Goal: Transaction & Acquisition: Purchase product/service

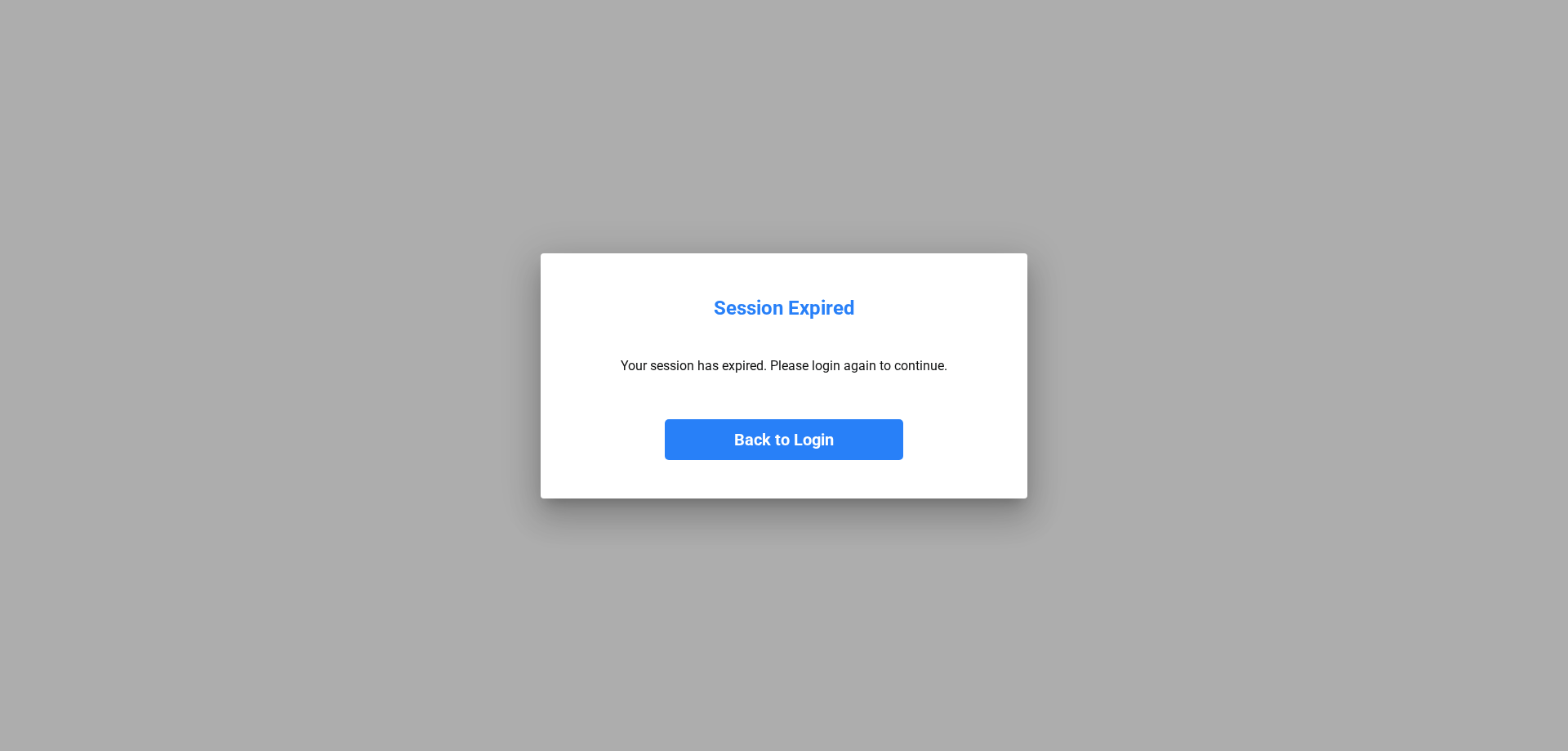
click at [724, 434] on button "Back to Login" at bounding box center [784, 439] width 239 height 41
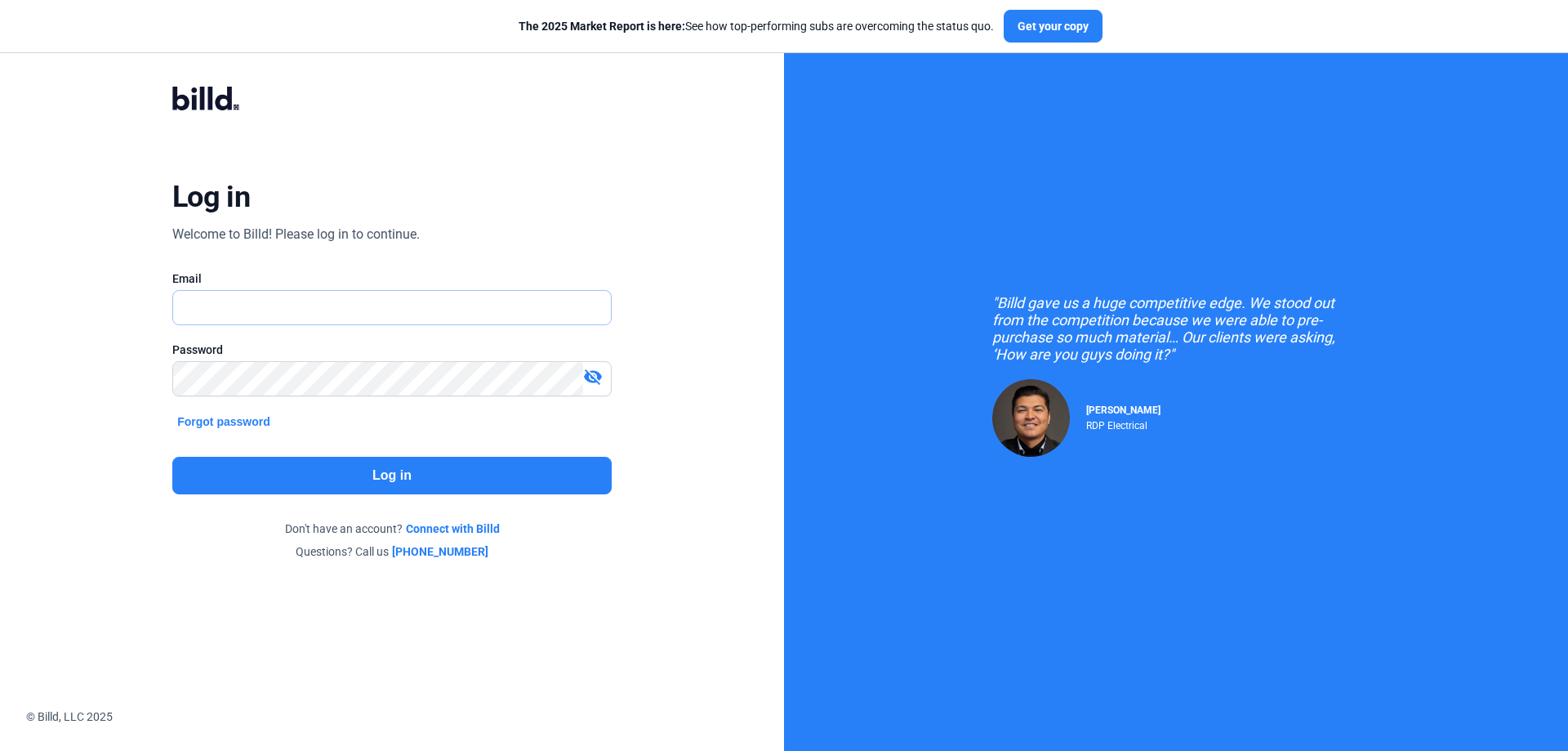
type input "[PERSON_NAME][EMAIL_ADDRESS][DOMAIN_NAME]"
click at [455, 483] on button "Log in" at bounding box center [392, 475] width 439 height 37
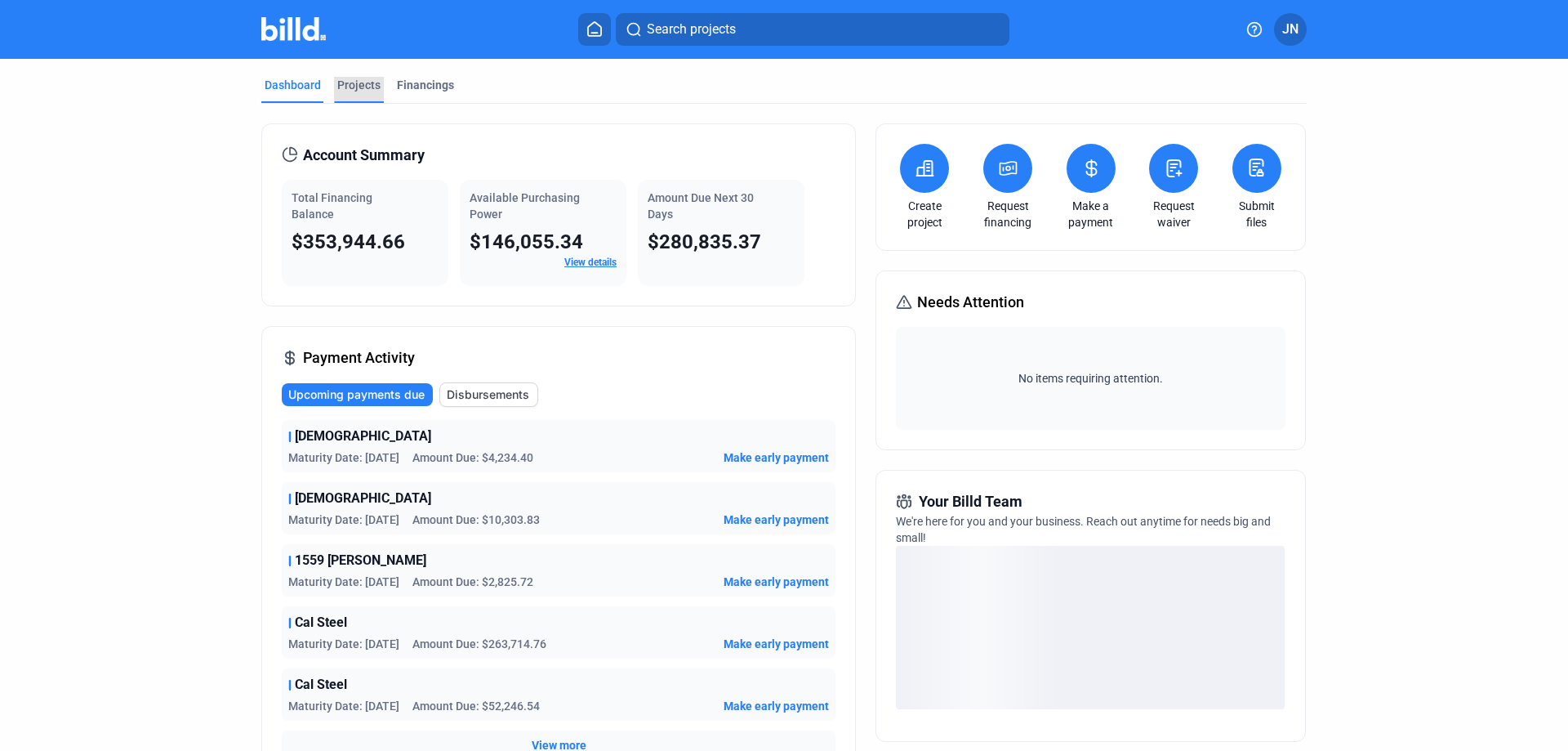
click at [346, 82] on div "Projects" at bounding box center [359, 84] width 43 height 16
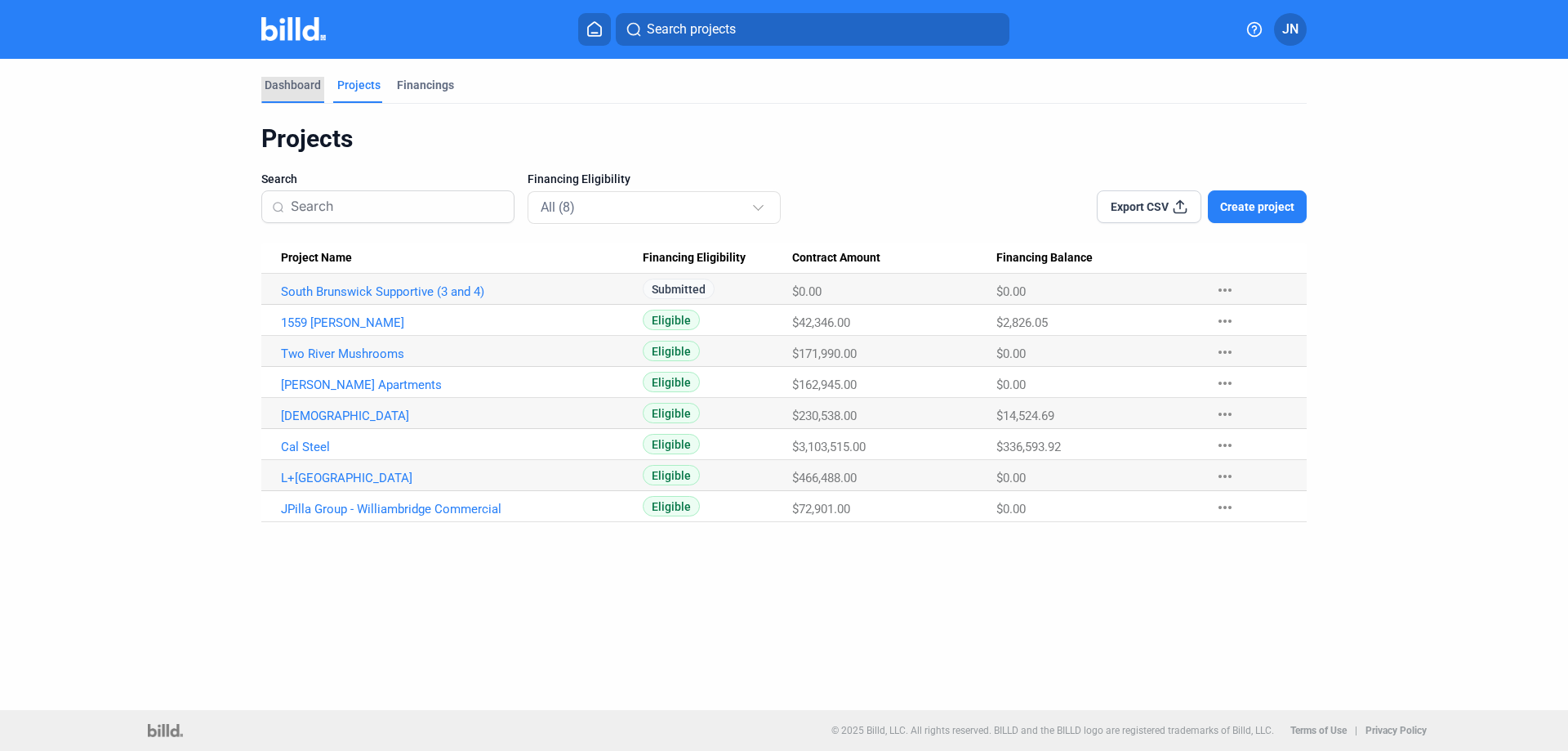
click at [280, 88] on div "Dashboard" at bounding box center [293, 84] width 57 height 16
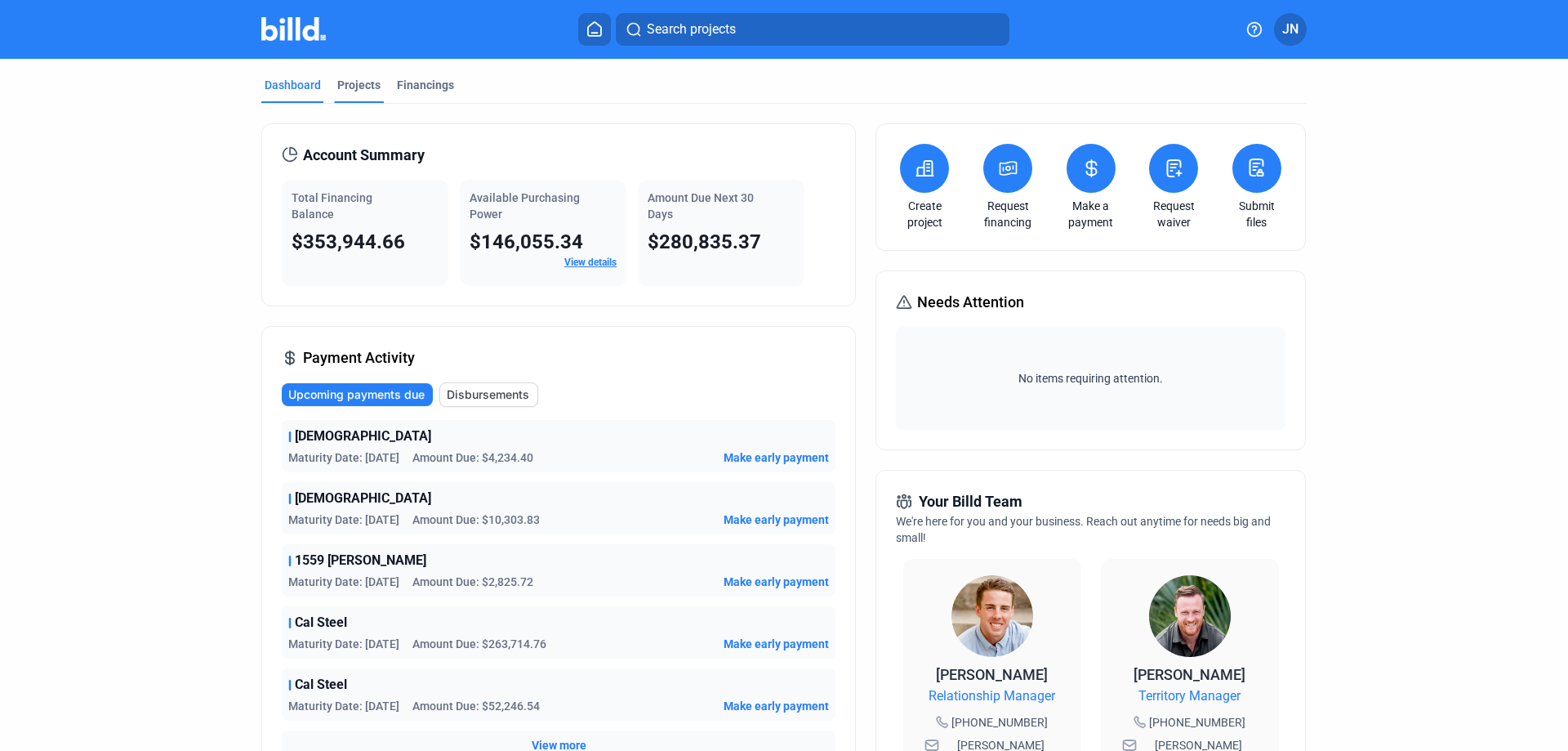
click at [366, 85] on div "Projects" at bounding box center [359, 84] width 43 height 16
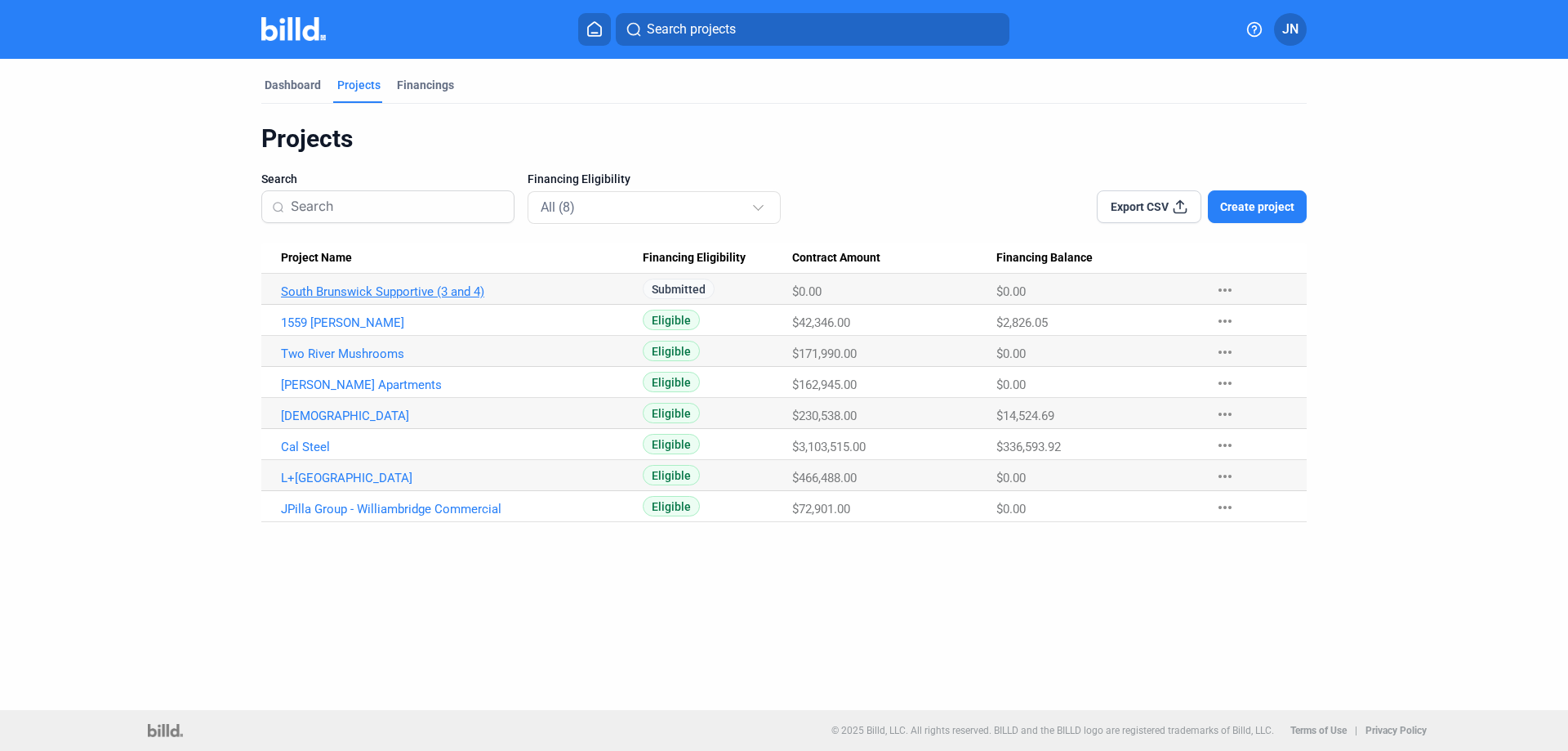
click at [588, 294] on link "South Brunswick Supportive (3 and 4)" at bounding box center [461, 291] width 362 height 14
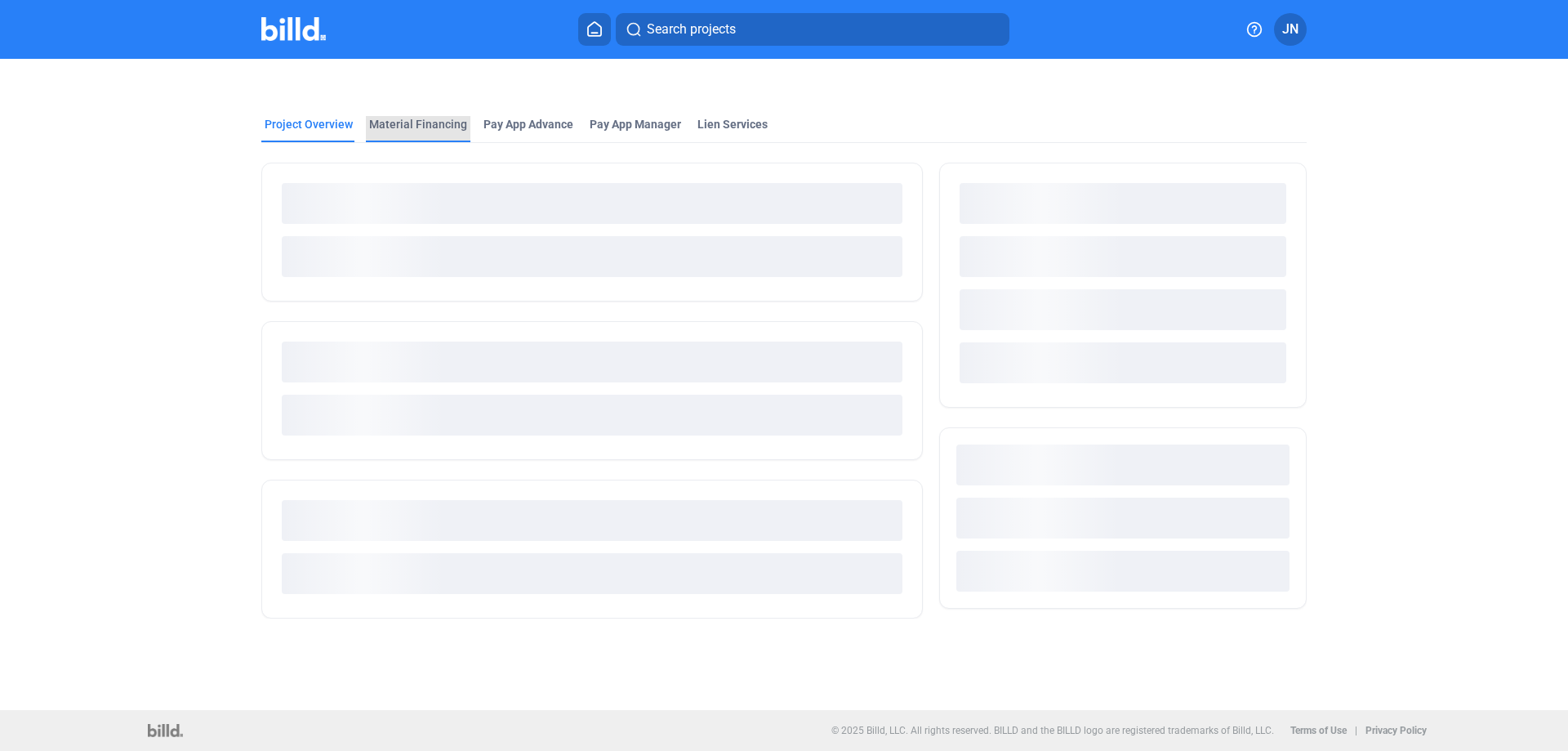
click at [422, 121] on div "Material Financing" at bounding box center [418, 124] width 98 height 16
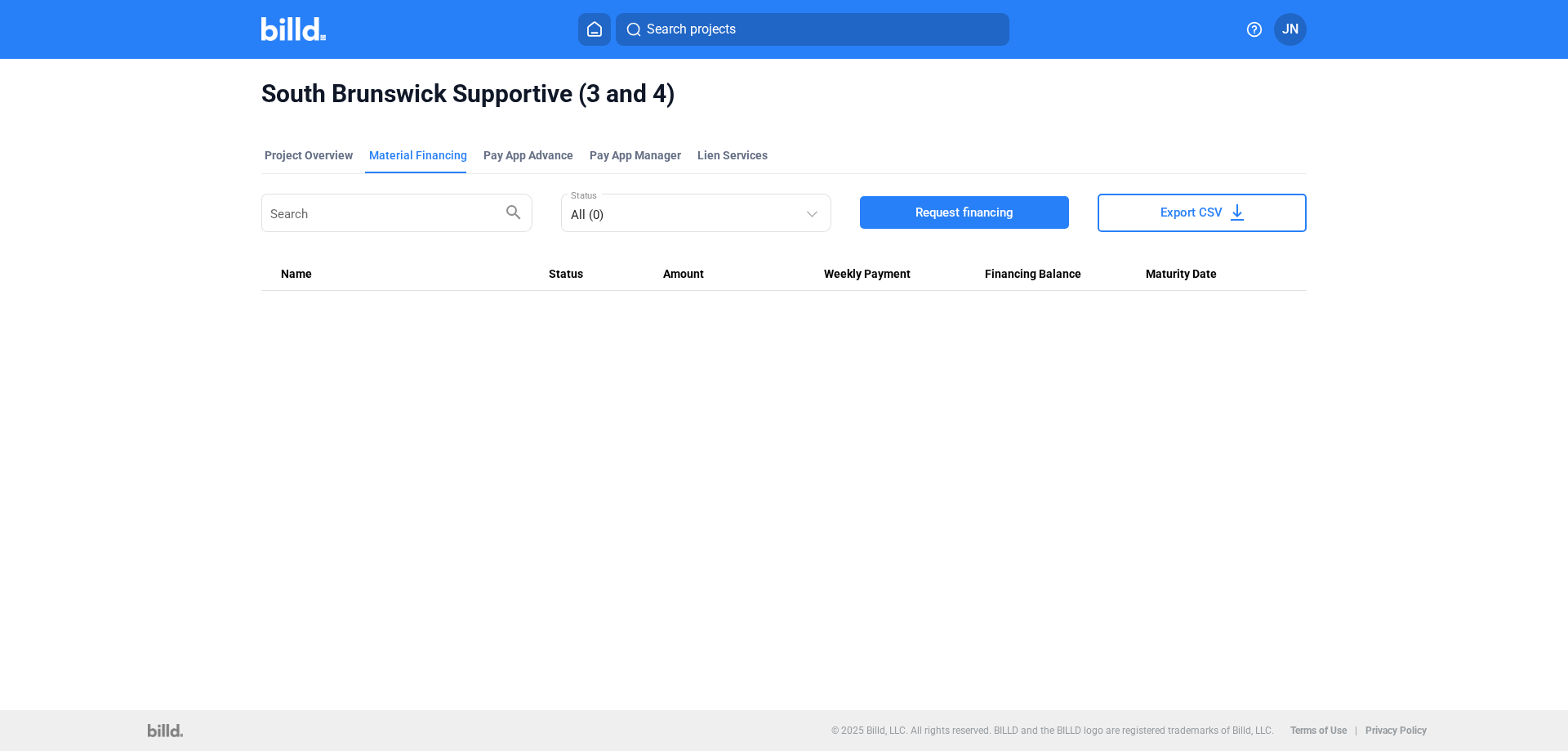
click at [941, 202] on button "Request financing" at bounding box center [965, 212] width 209 height 33
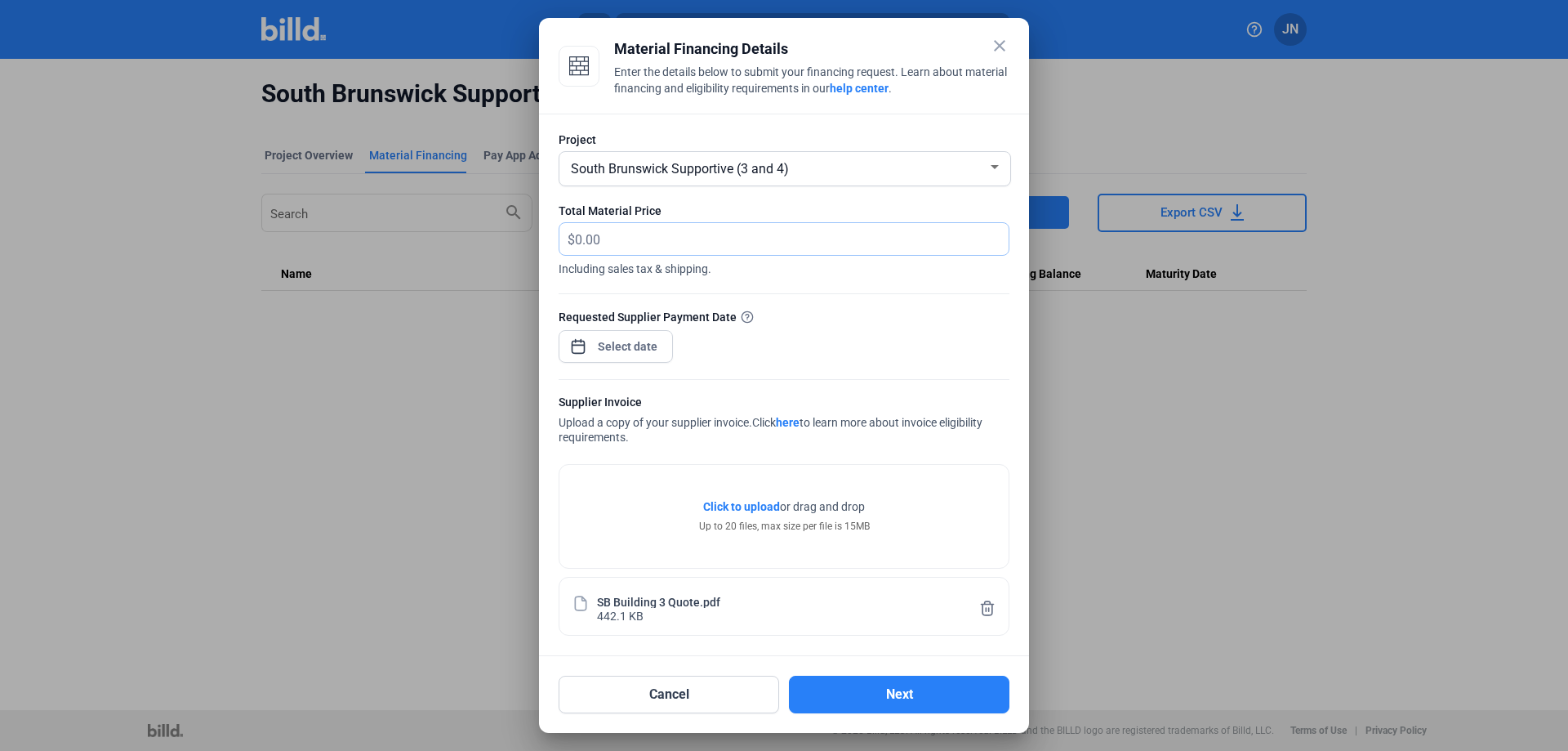
drag, startPoint x: 658, startPoint y: 237, endPoint x: 481, endPoint y: 236, distance: 177.0
click at [481, 236] on div "close Material Financing Details Enter the details below to submit your financi…" at bounding box center [784, 375] width 1568 height 751
type input "59,711.45"
click at [575, 340] on span "Open calendar" at bounding box center [578, 338] width 39 height 39
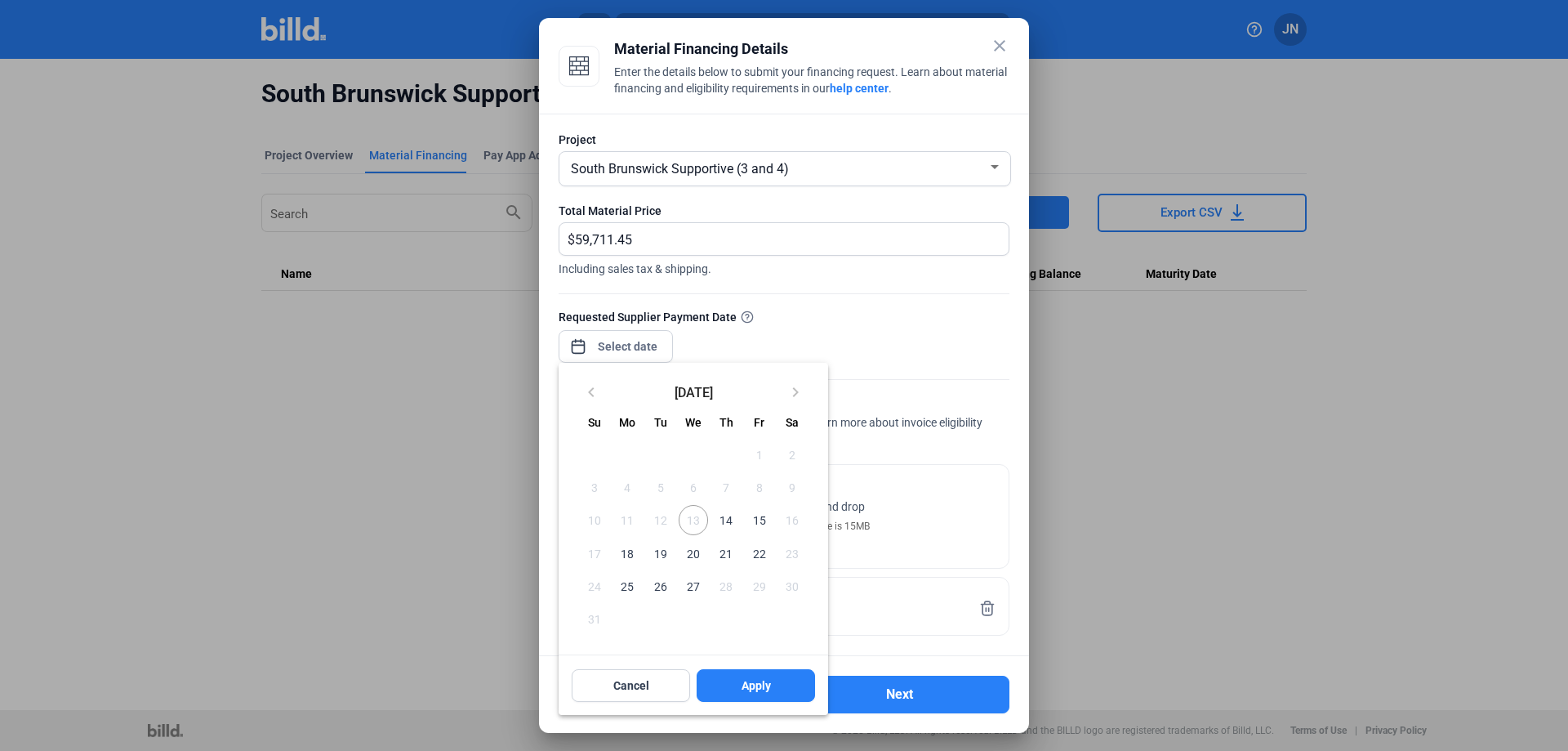
click at [720, 519] on span "14" at bounding box center [726, 519] width 30 height 30
click at [722, 517] on span "14" at bounding box center [726, 519] width 30 height 30
click at [736, 683] on button "Apply" at bounding box center [756, 686] width 118 height 33
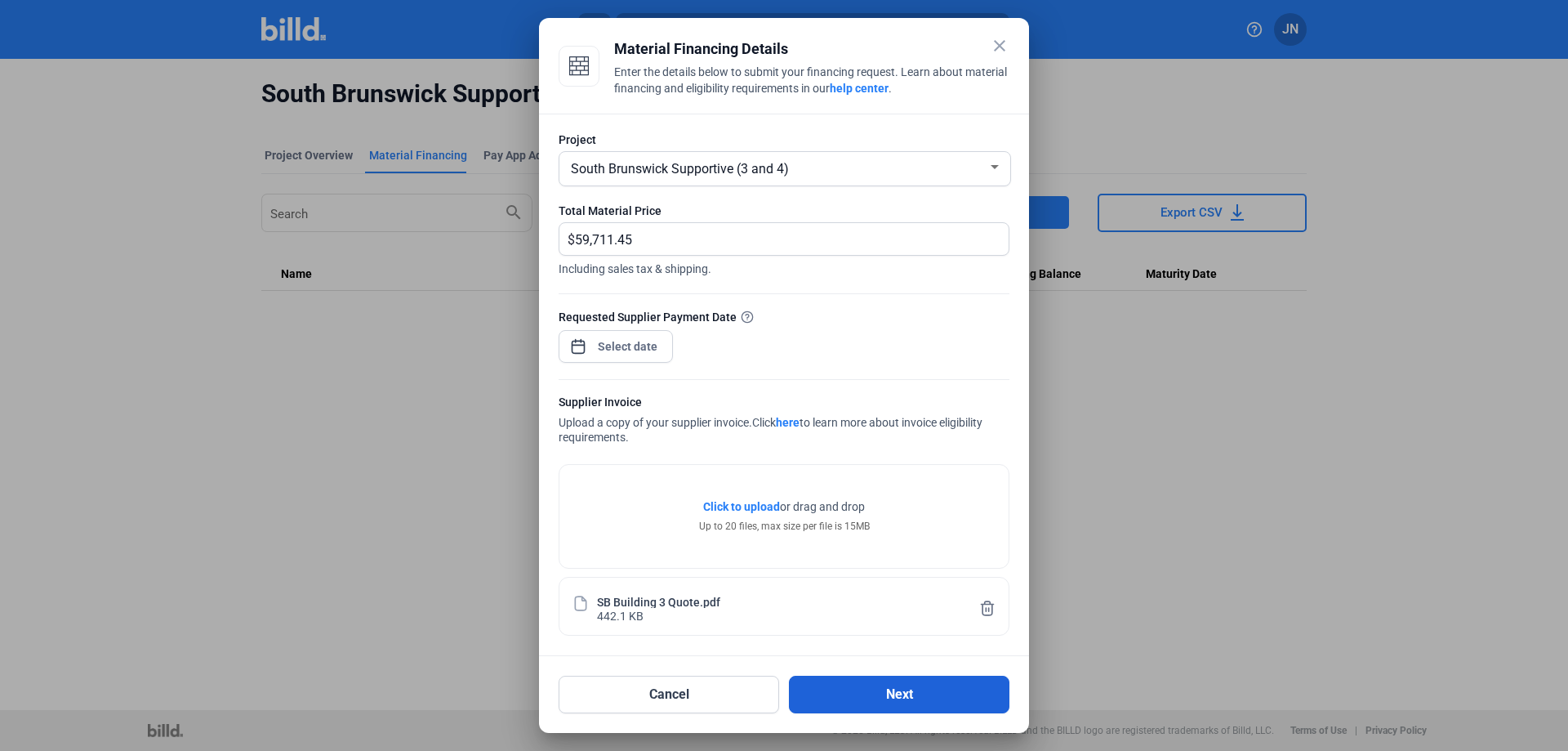
click at [865, 700] on button "Next" at bounding box center [900, 693] width 221 height 37
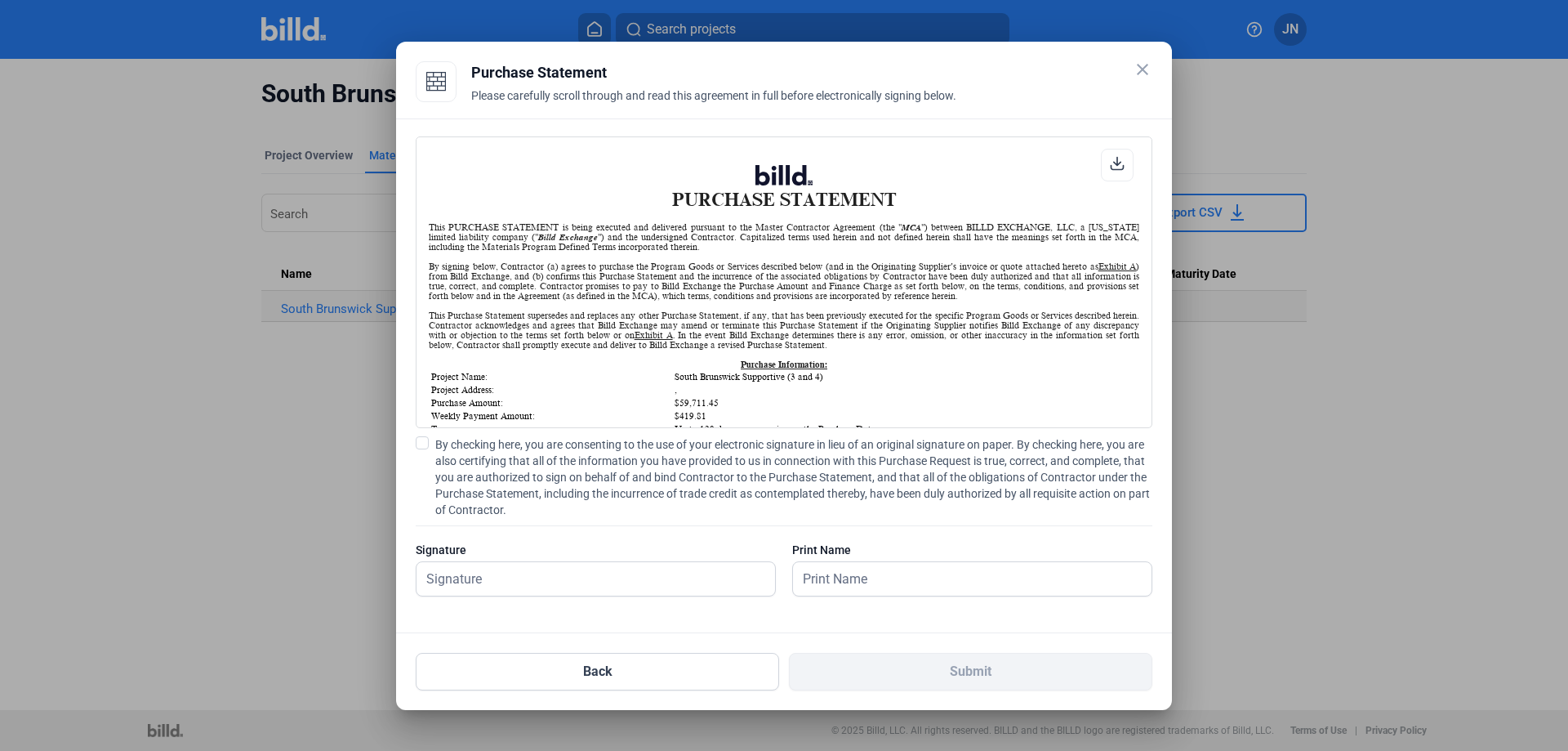
scroll to position [1, 0]
click at [421, 445] on span at bounding box center [423, 443] width 13 height 13
click at [0, 0] on input "By checking here, you are consenting to the use of your electronic signature in…" at bounding box center [0, 0] width 0 height 0
click at [503, 589] on input "text" at bounding box center [596, 578] width 359 height 34
type input "[PERSON_NAME]"
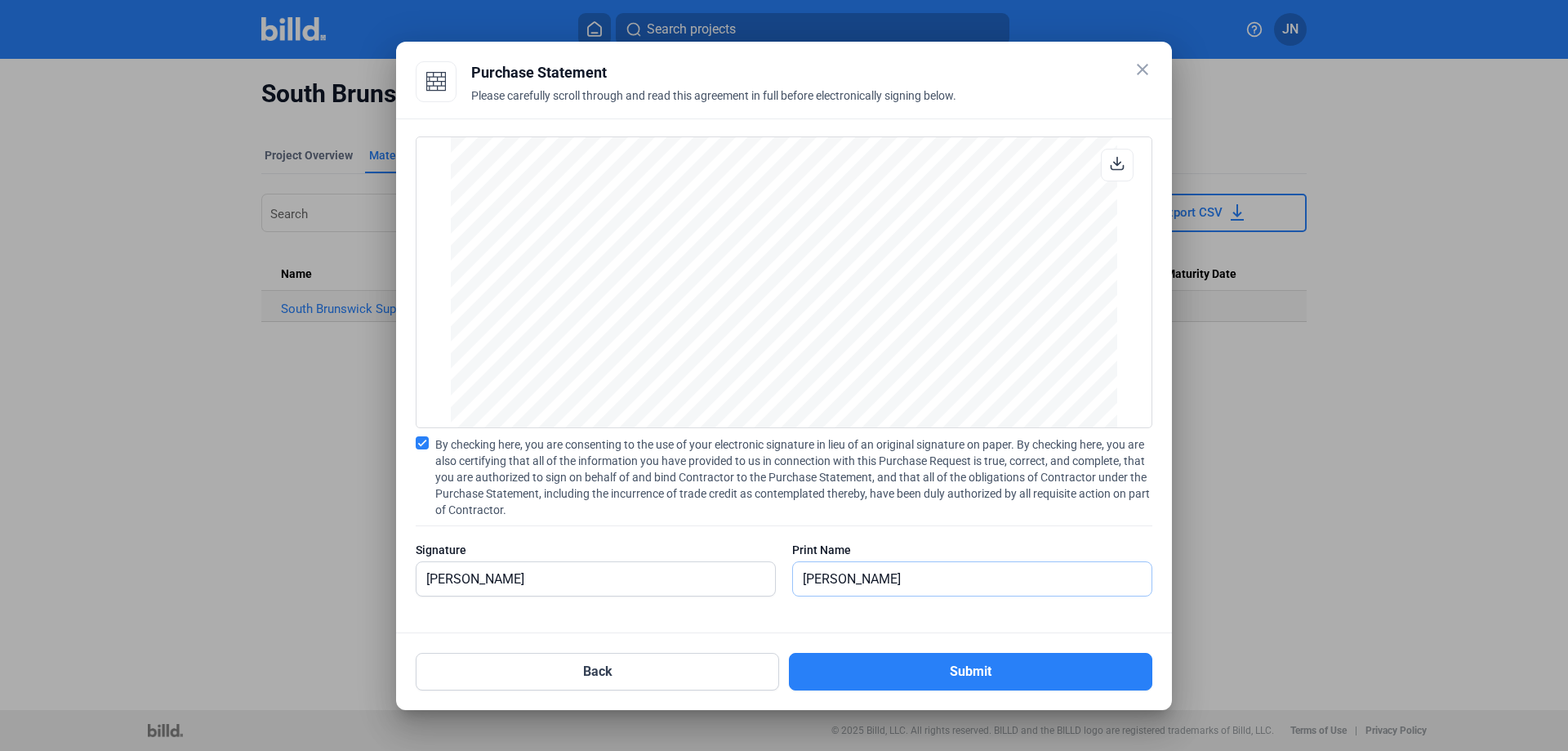
scroll to position [1470, 0]
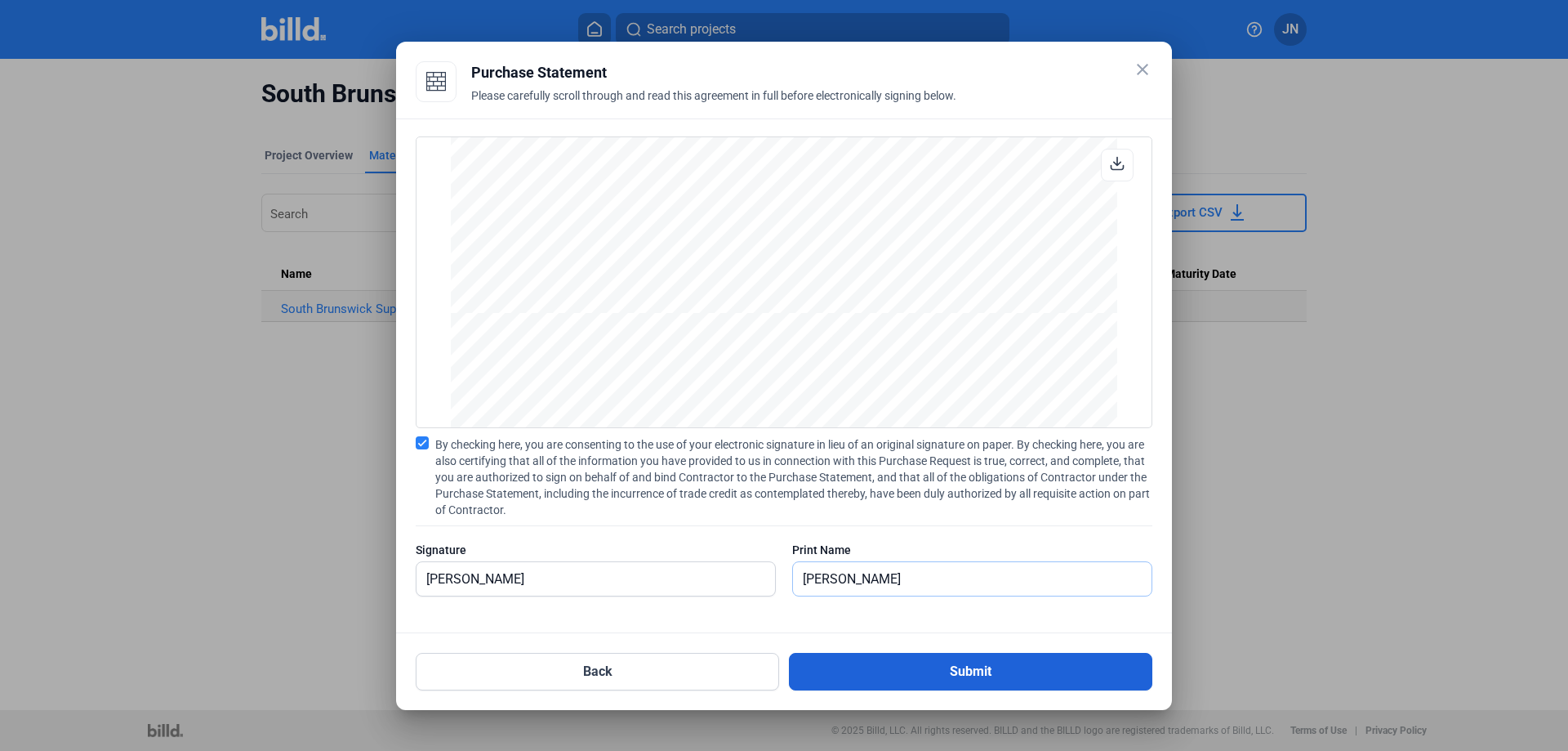
type input "[PERSON_NAME]"
click at [931, 666] on button "Submit" at bounding box center [971, 671] width 363 height 37
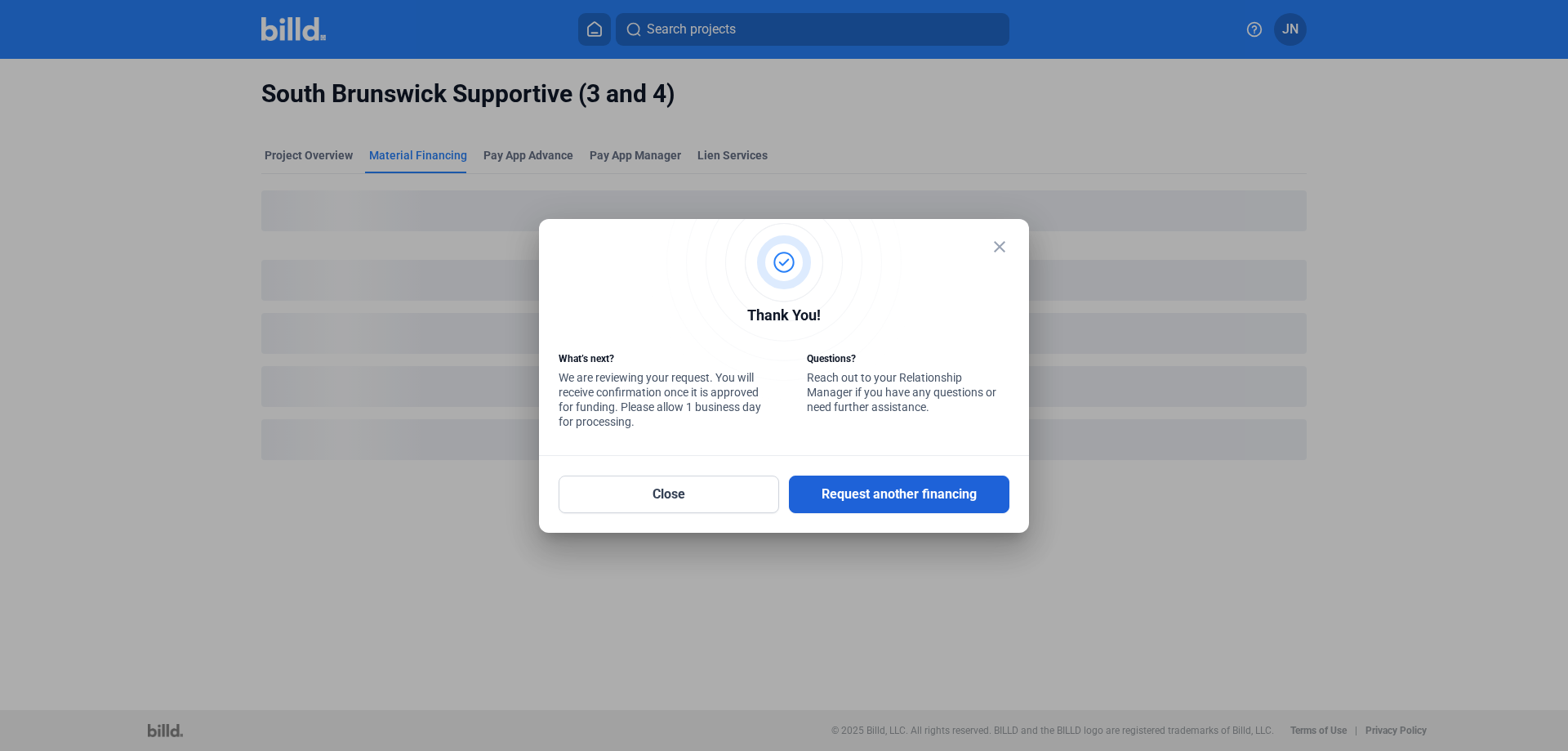
click at [883, 494] on button "Request another financing" at bounding box center [900, 494] width 221 height 37
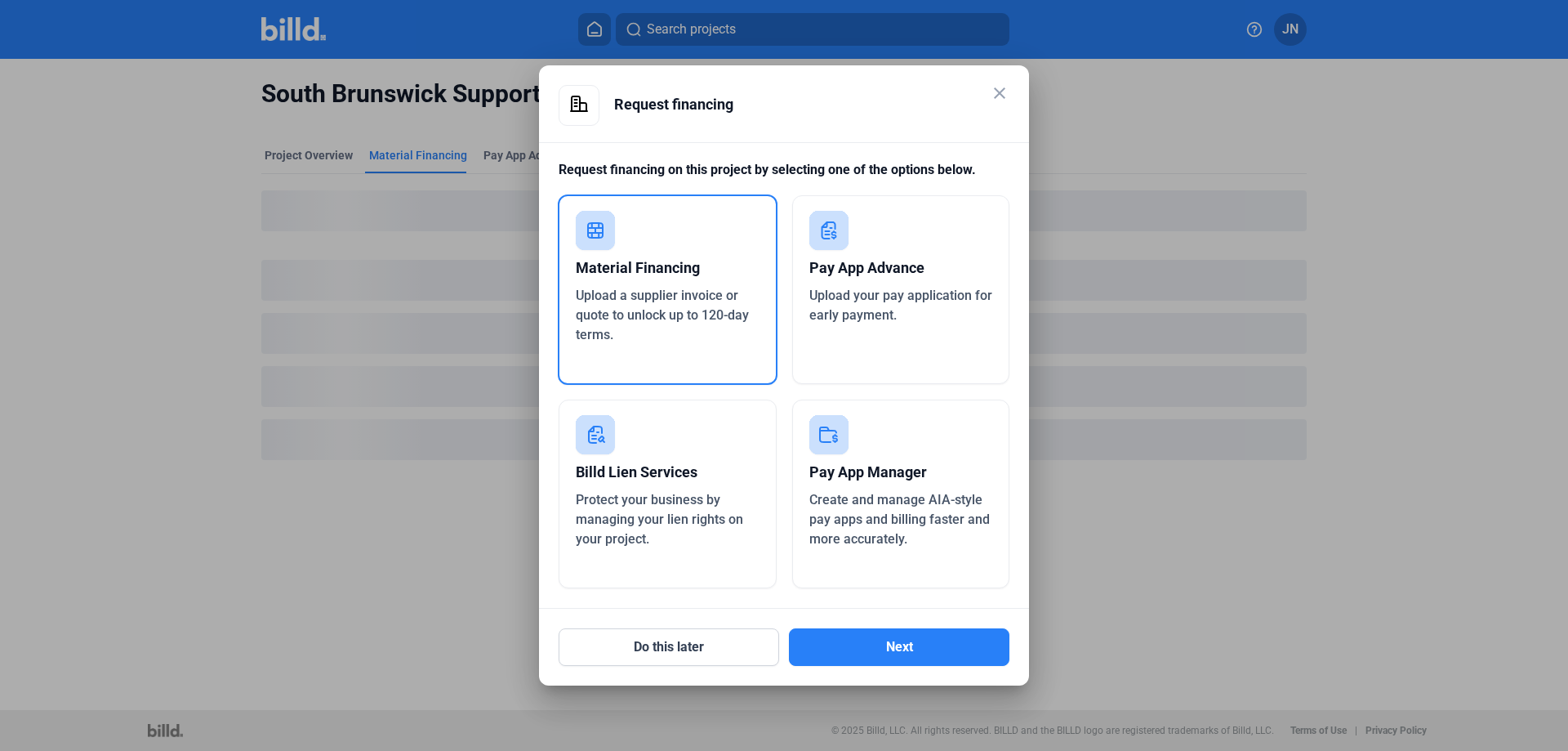
click at [668, 310] on span "Upload a supplier invoice or quote to unlock up to 120-day terms." at bounding box center [662, 315] width 174 height 55
click at [836, 637] on button "Next" at bounding box center [900, 646] width 221 height 37
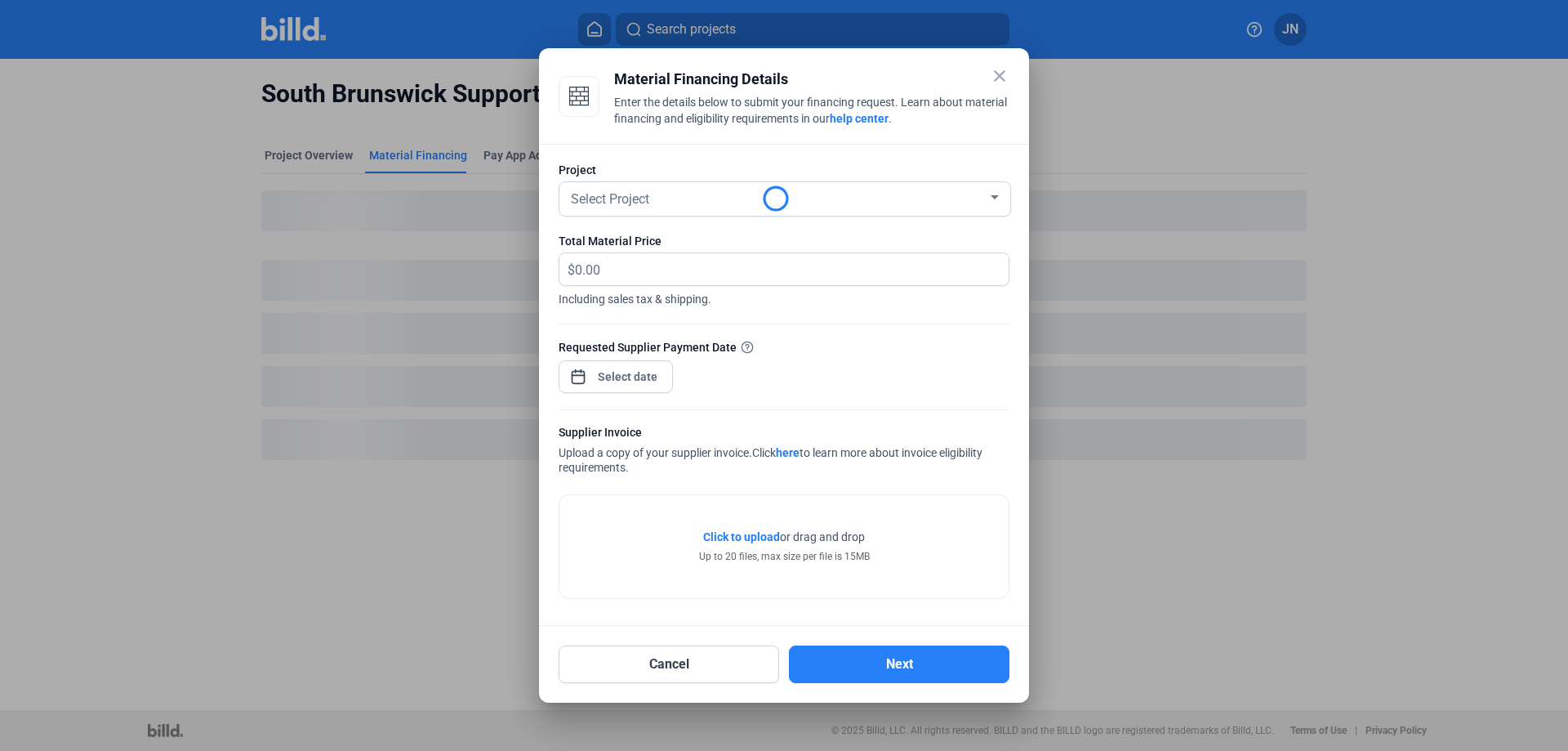
click at [620, 192] on span "Select Project" at bounding box center [610, 199] width 79 height 15
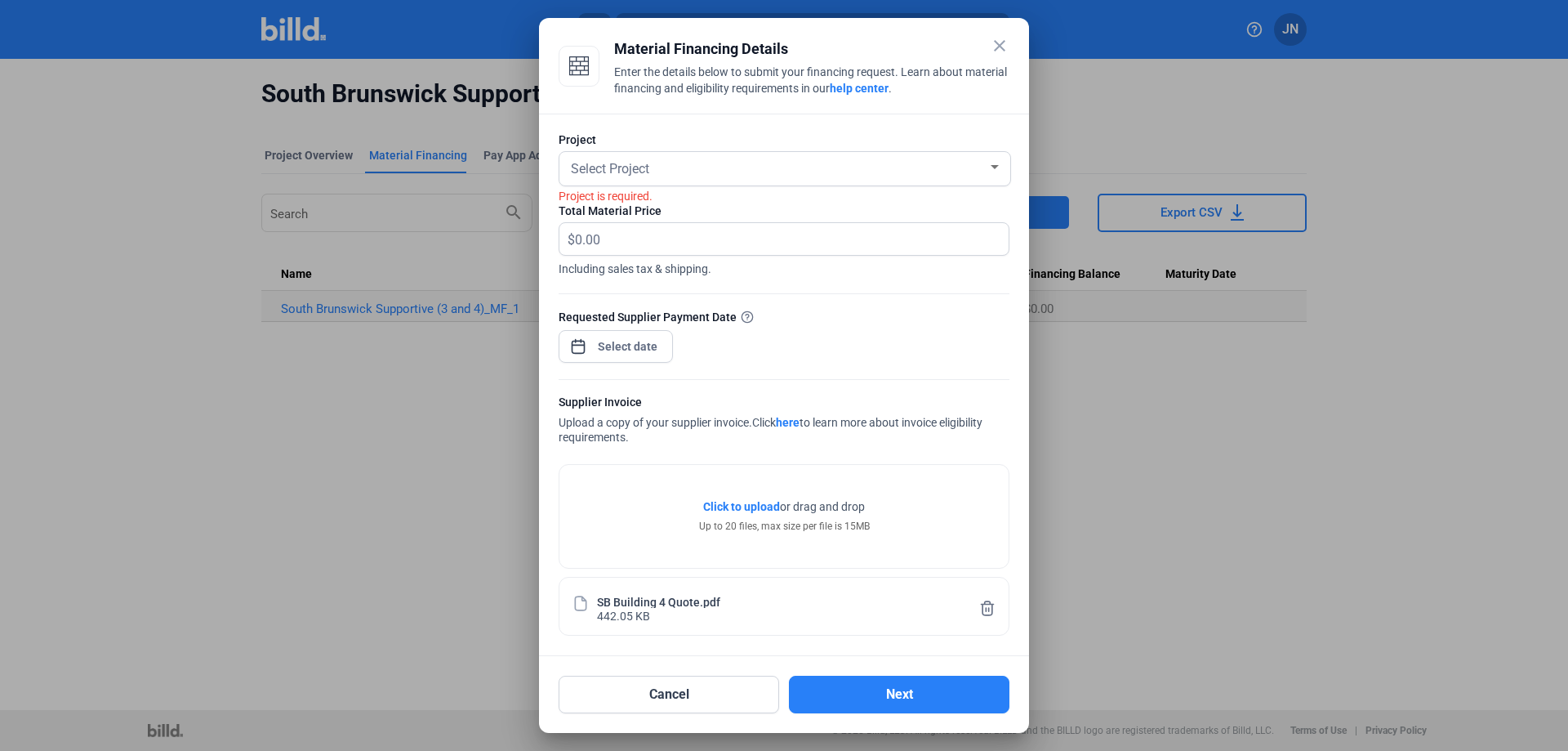
click at [621, 169] on span "Select Project" at bounding box center [610, 169] width 79 height 15
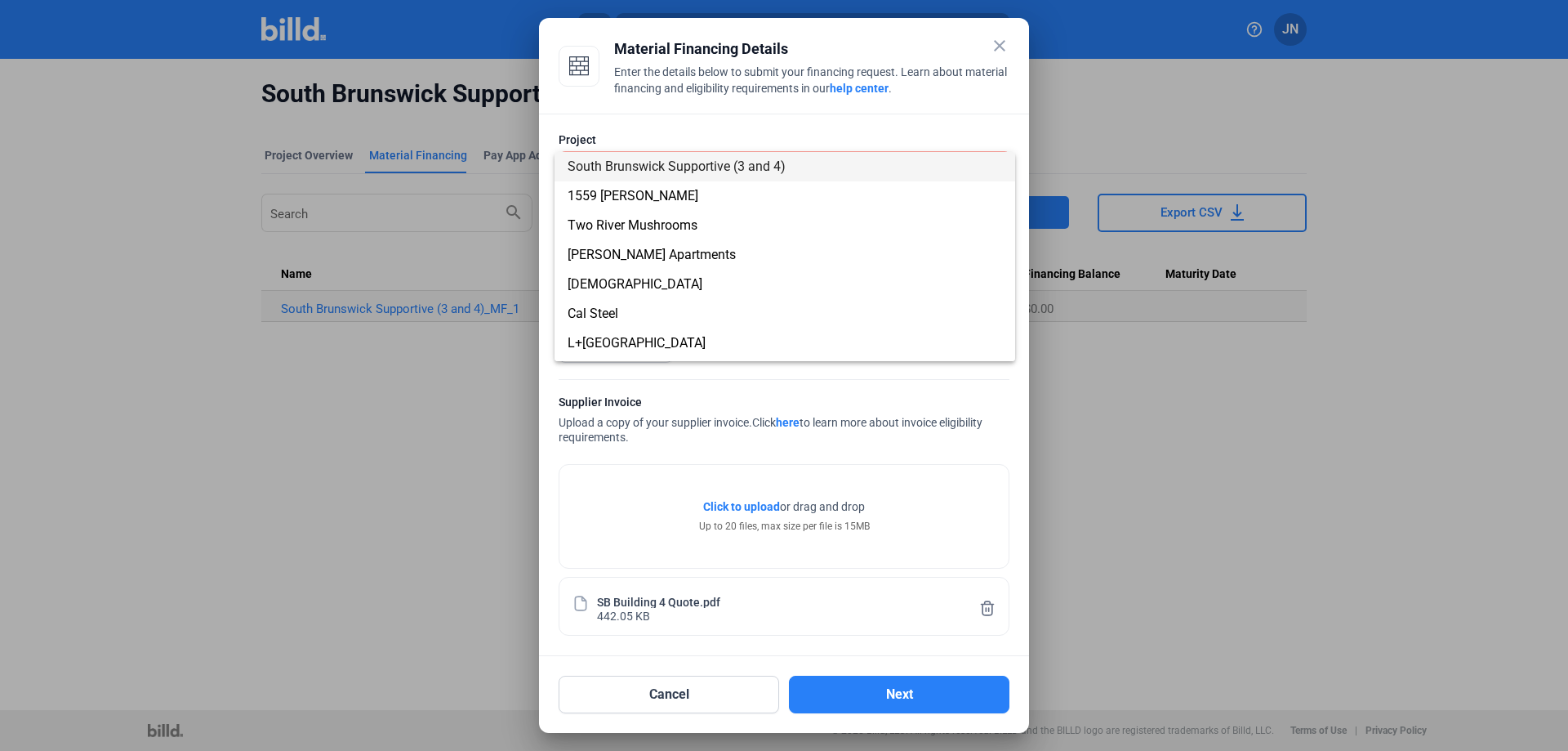
click at [651, 165] on span "South Brunswick Supportive (3 and 4)" at bounding box center [676, 166] width 218 height 15
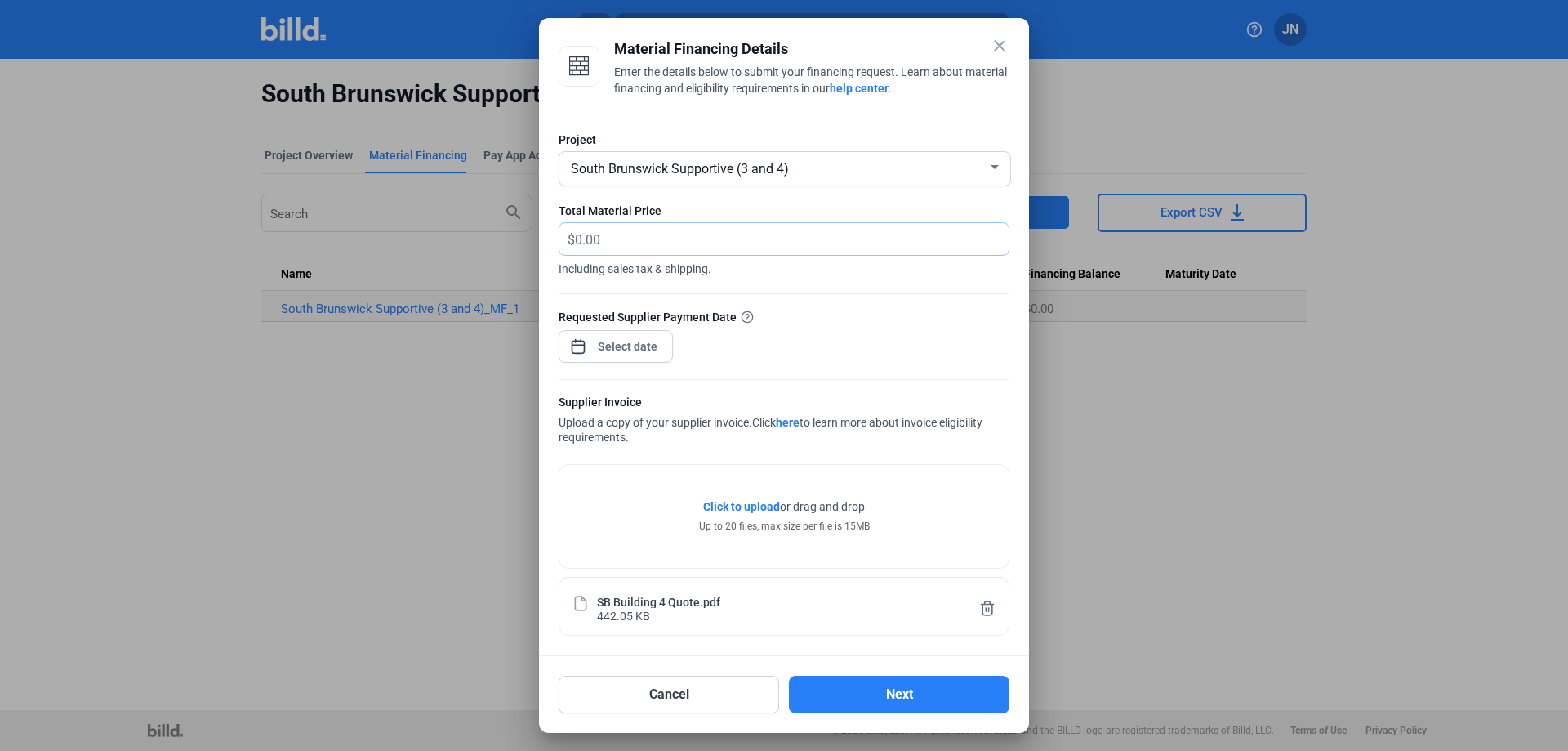
drag, startPoint x: 631, startPoint y: 234, endPoint x: 561, endPoint y: 234, distance: 70.0
click at [557, 234] on div "Project South Brunswick Supportive (3 and 4) Total Material Price $ Including s…" at bounding box center [784, 385] width 490 height 543
type input "59,711.45"
click at [598, 348] on div "close Material Financing Details Enter the details below to submit your financi…" at bounding box center [784, 375] width 1568 height 751
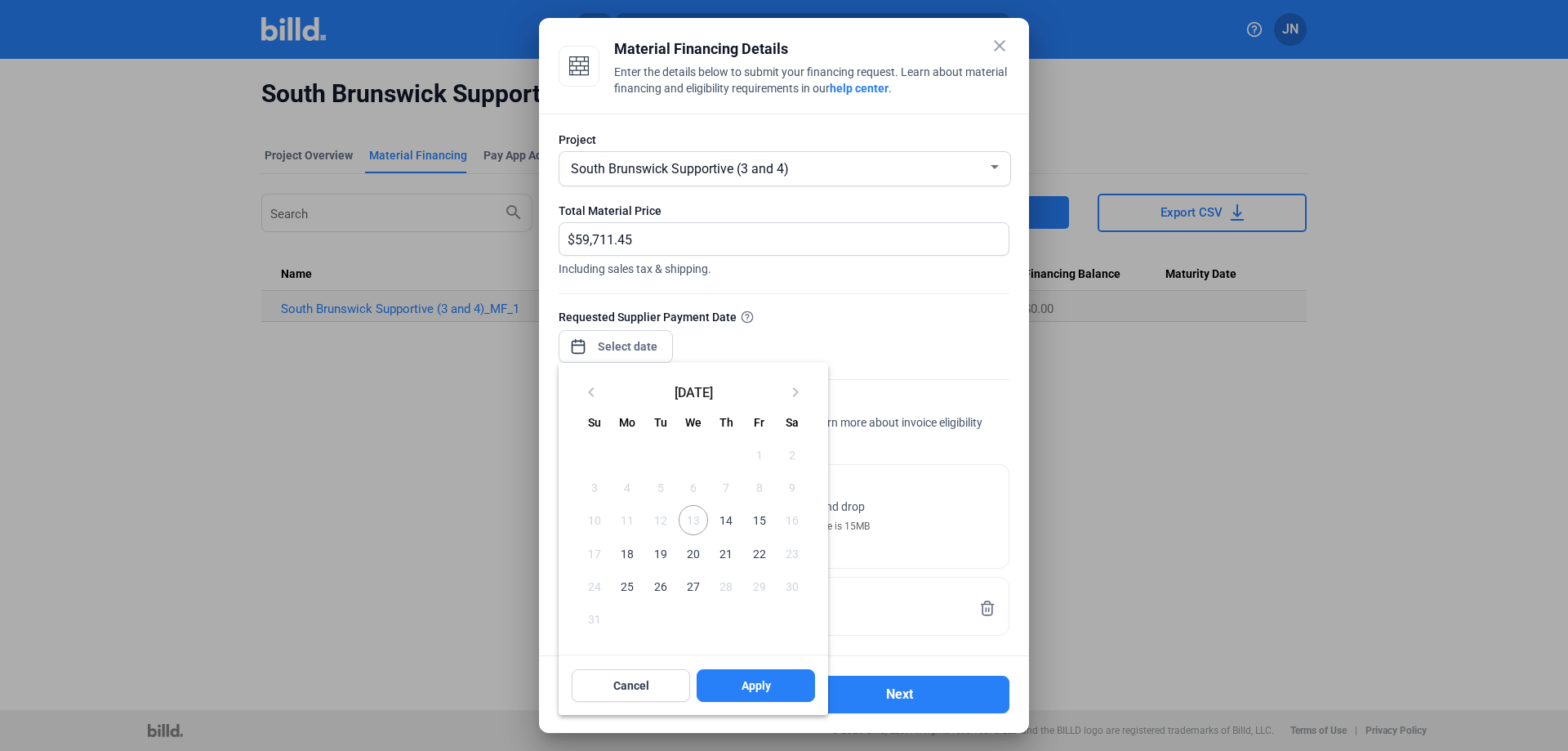
click at [732, 524] on span "14" at bounding box center [726, 519] width 30 height 30
click at [749, 687] on span "Apply" at bounding box center [756, 685] width 30 height 16
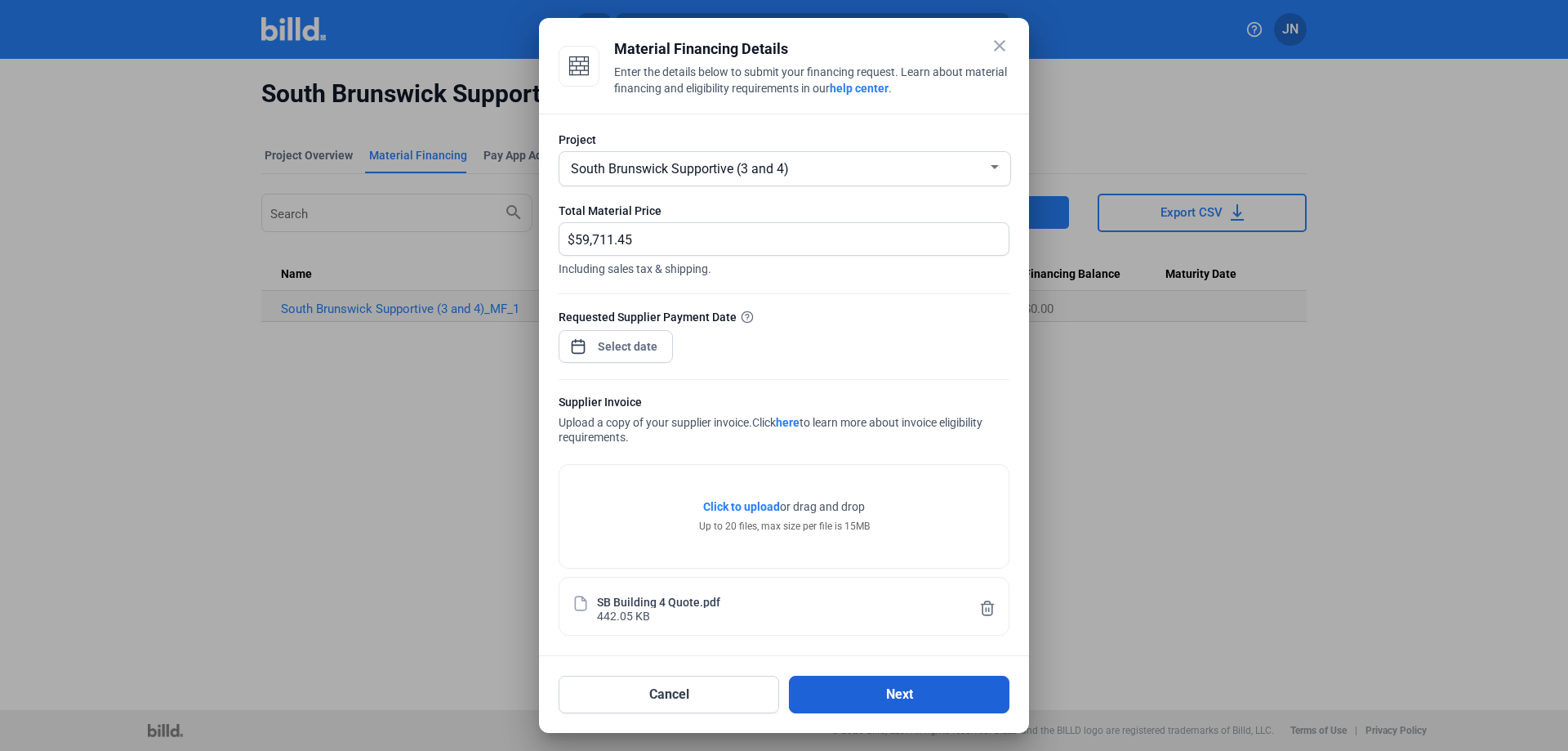
click at [878, 702] on button "Next" at bounding box center [900, 693] width 221 height 37
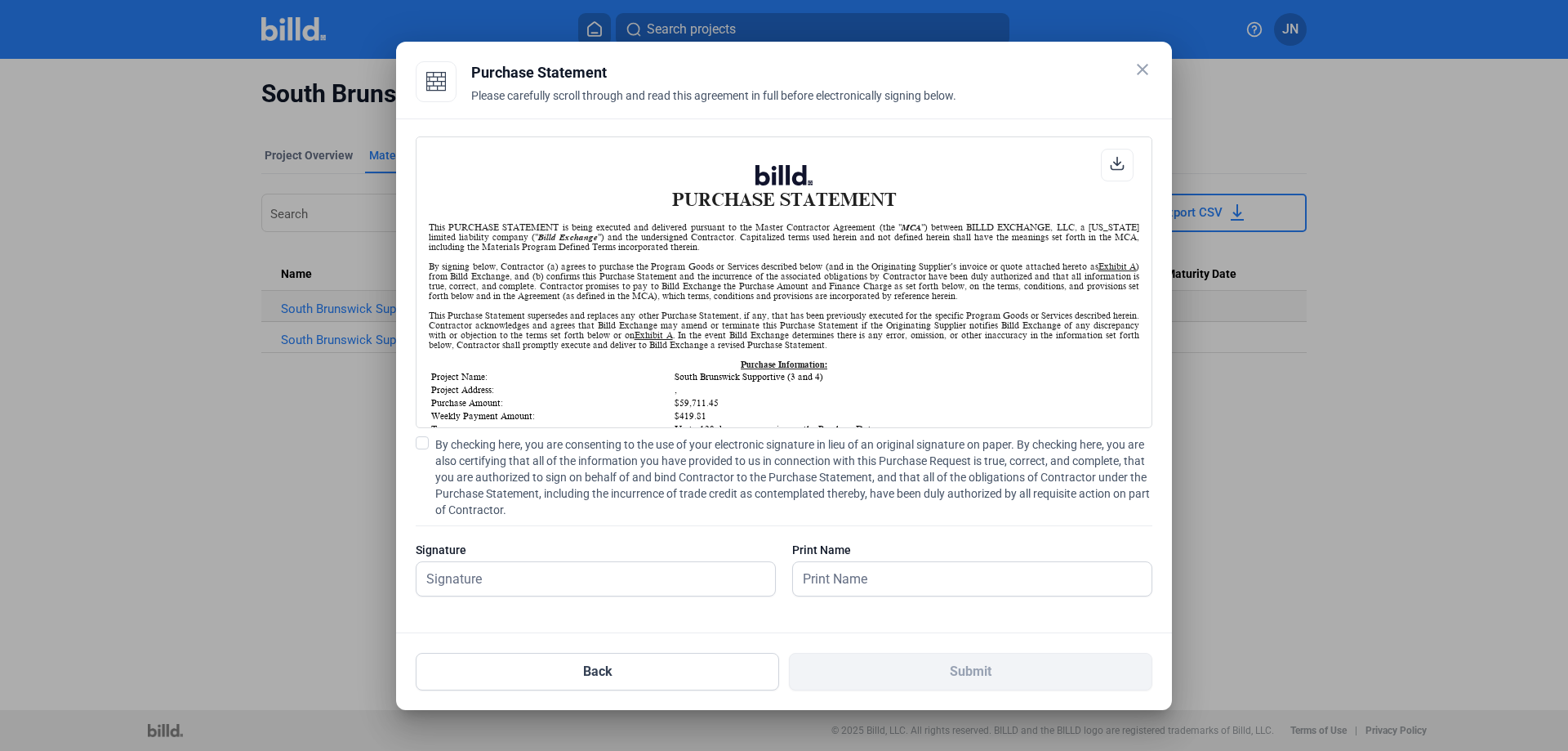
scroll to position [1, 0]
click at [577, 587] on input "text" at bounding box center [596, 578] width 359 height 34
type input "[PERSON_NAME]"
click at [871, 574] on input "[PERSON_NAME]" at bounding box center [963, 578] width 340 height 34
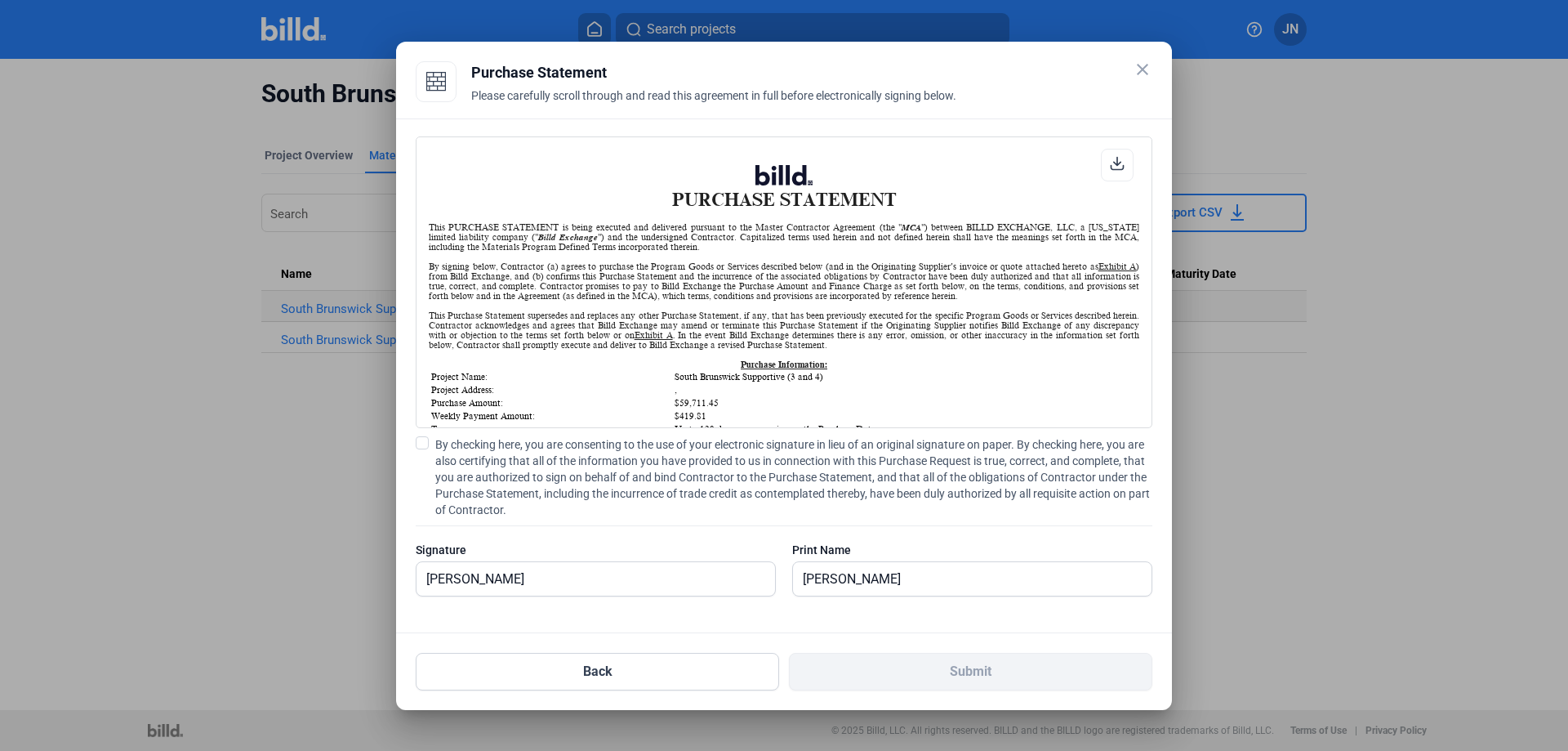
drag, startPoint x: 725, startPoint y: 535, endPoint x: 741, endPoint y: 570, distance: 38.5
click at [725, 537] on div "By checking here, you are consenting to the use of your electronic signature in…" at bounding box center [784, 525] width 737 height 176
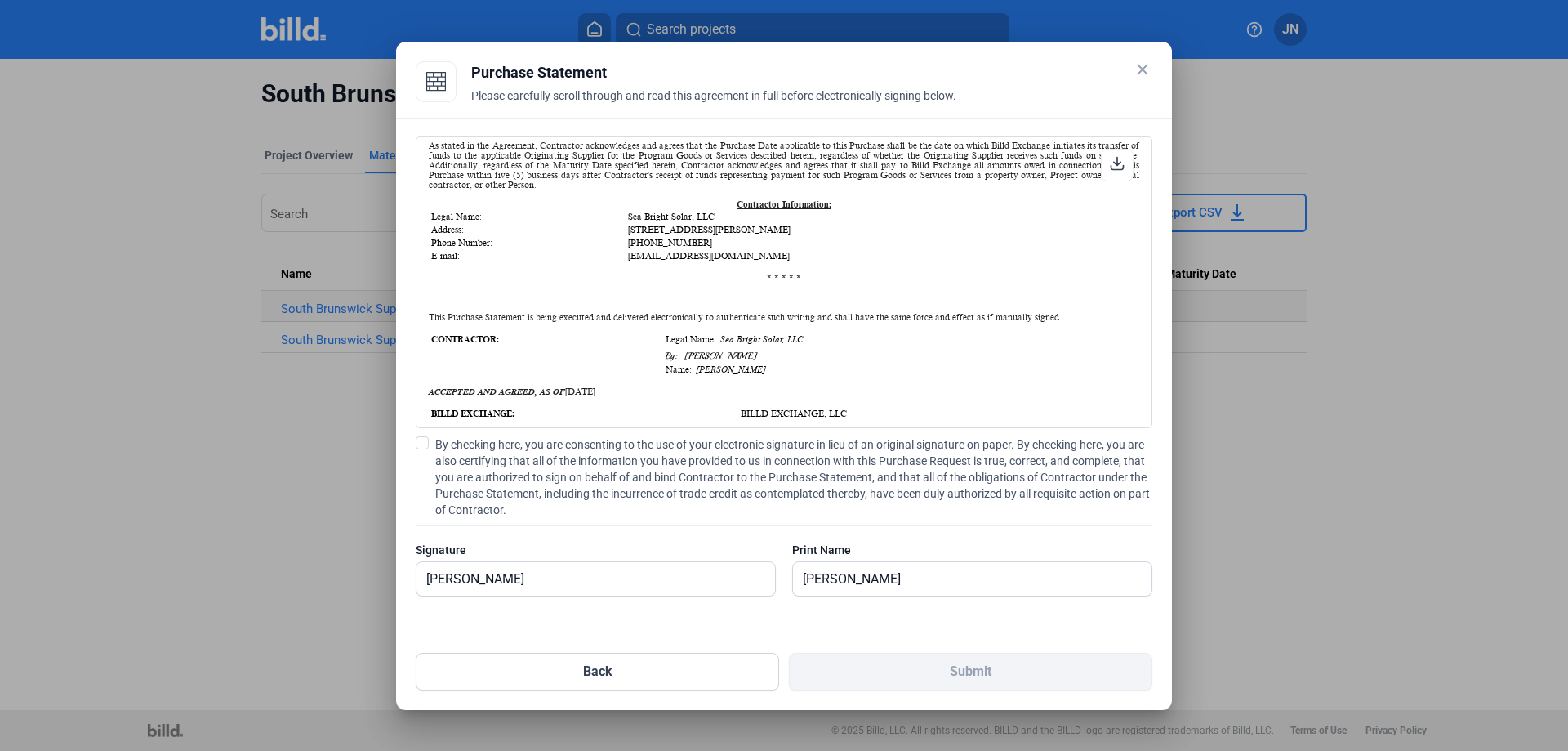
scroll to position [653, 0]
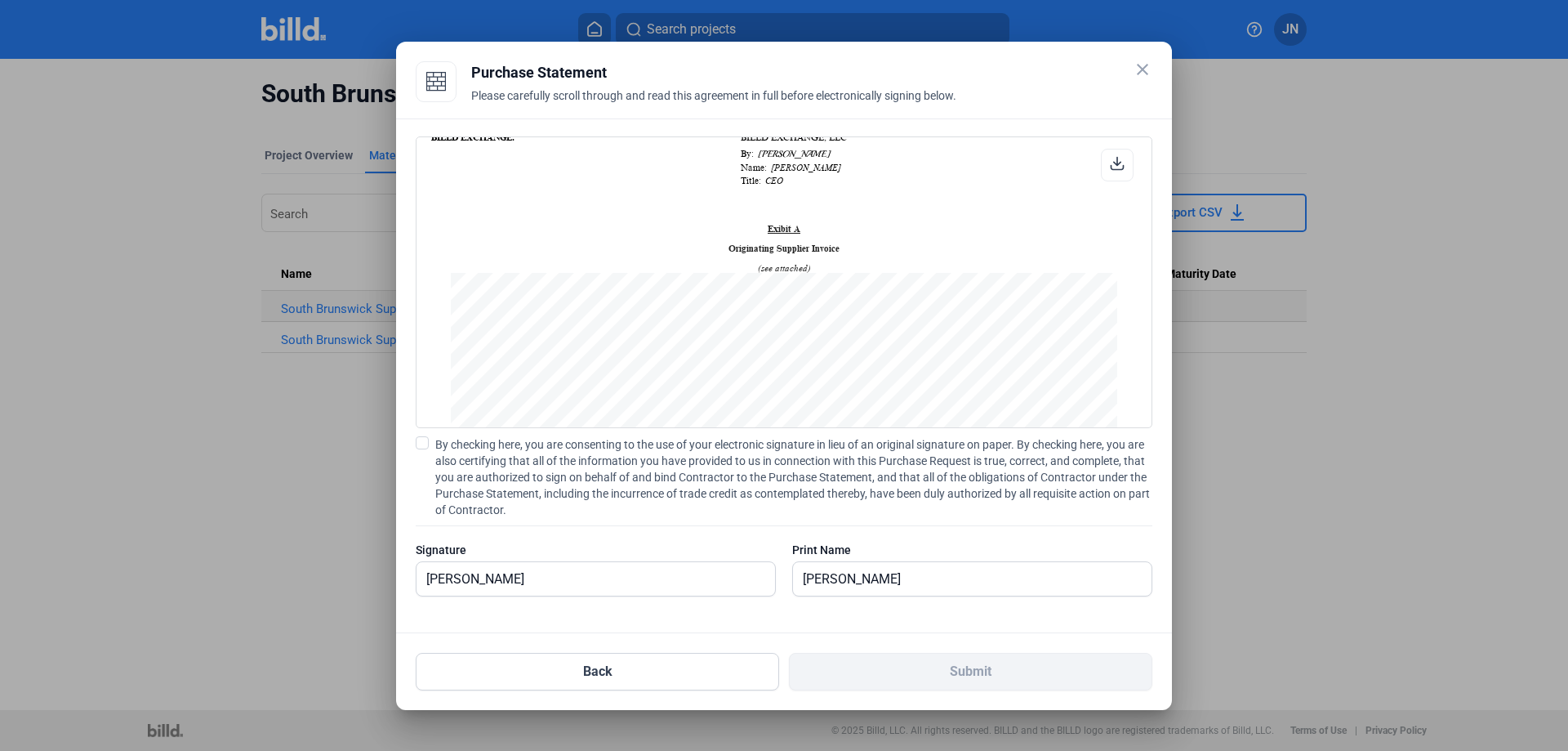
click at [418, 434] on div "PURCHASE STATEMENT This PURCHASE STATEMENT is being executed and delivered purs…" at bounding box center [784, 374] width 737 height 477
drag, startPoint x: 420, startPoint y: 442, endPoint x: 428, endPoint y: 445, distance: 8.5
click at [421, 443] on span at bounding box center [423, 443] width 13 height 13
click at [0, 0] on input "By checking here, you are consenting to the use of your electronic signature in…" at bounding box center [0, 0] width 0 height 0
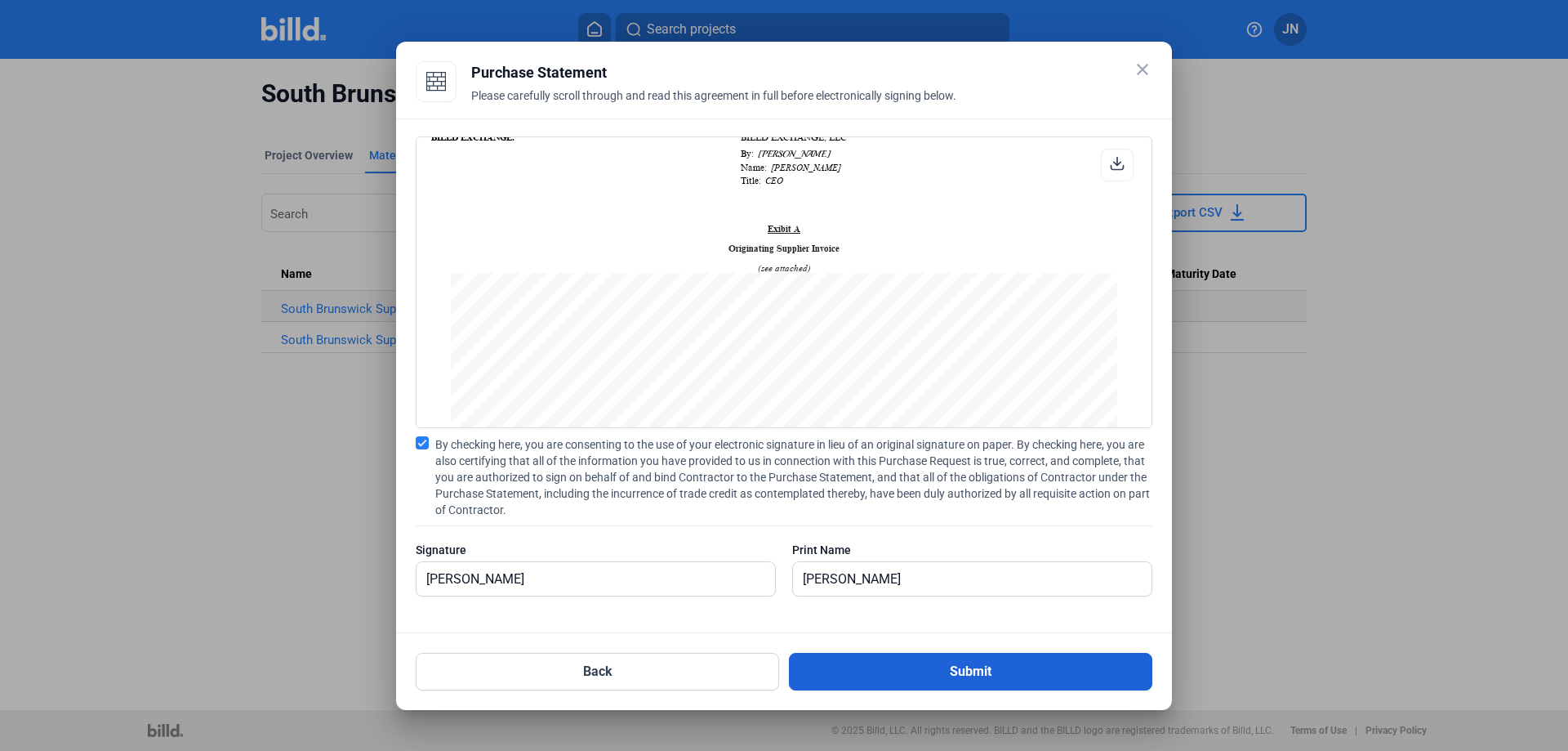
click at [995, 669] on button "Submit" at bounding box center [971, 671] width 363 height 37
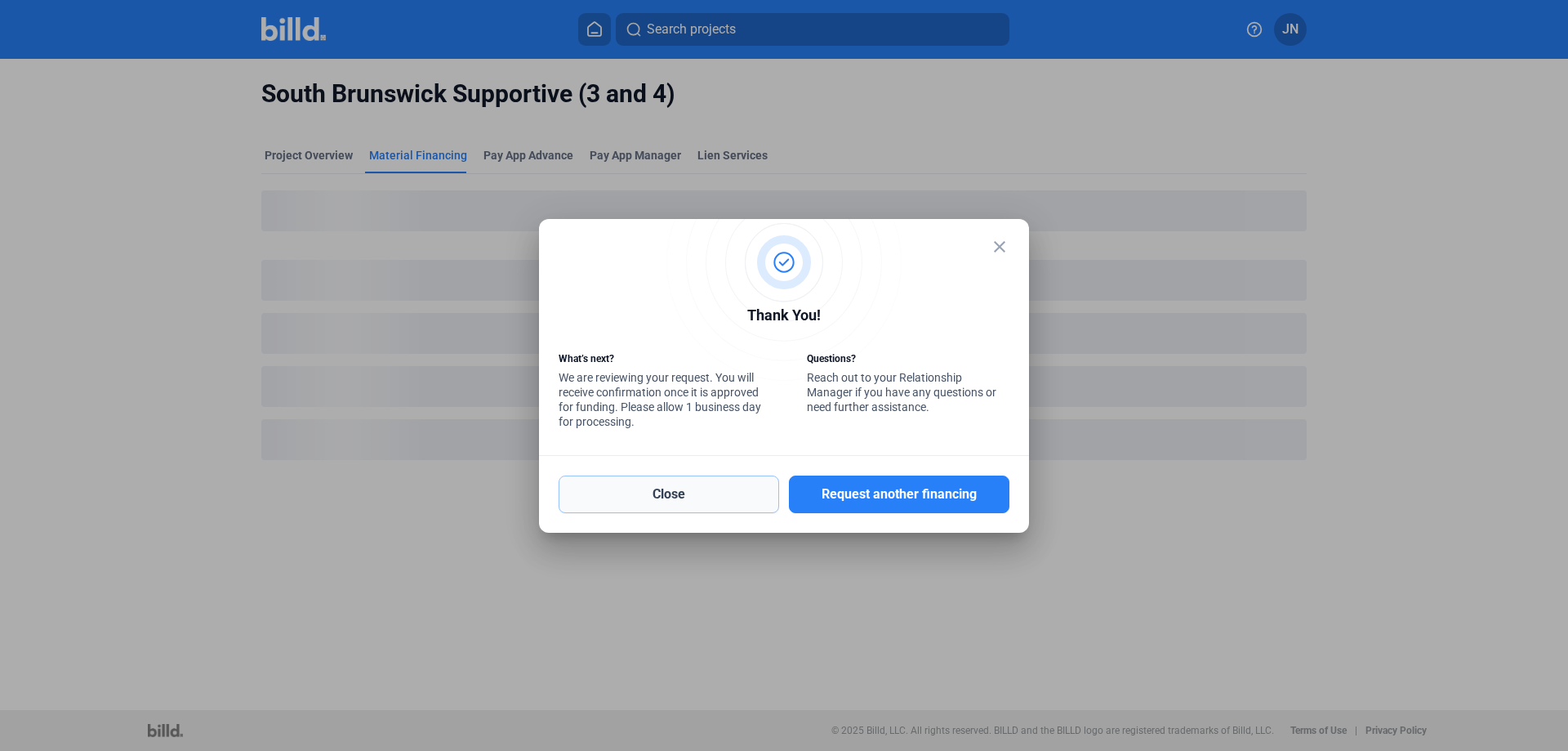
click at [645, 494] on button "Close" at bounding box center [669, 494] width 221 height 37
